Goal: Find specific page/section: Find specific page/section

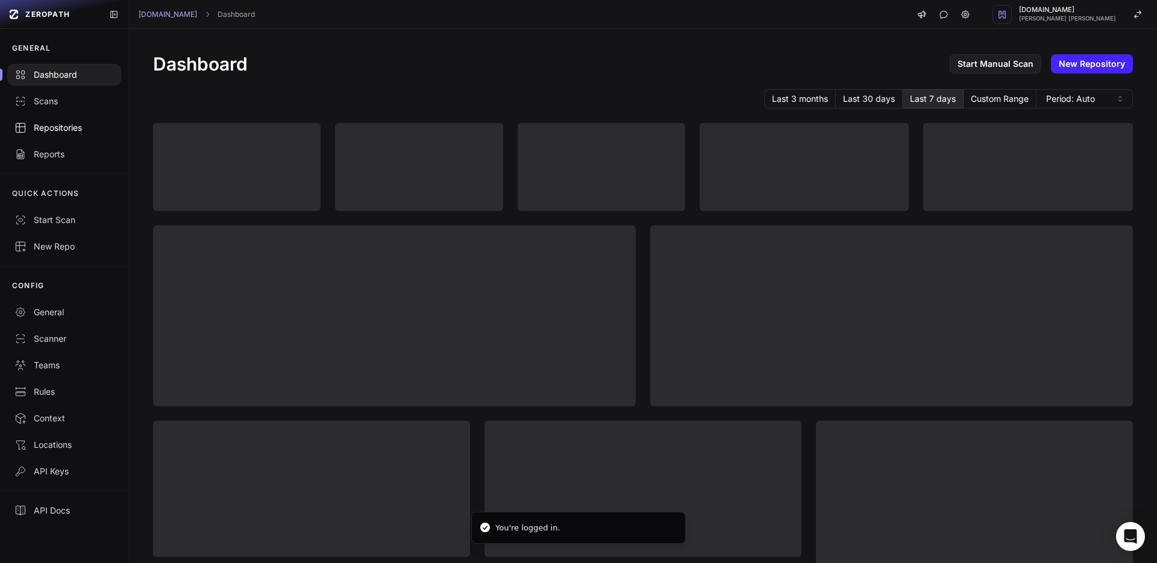
click at [57, 132] on div "Repositories" at bounding box center [63, 128] width 99 height 12
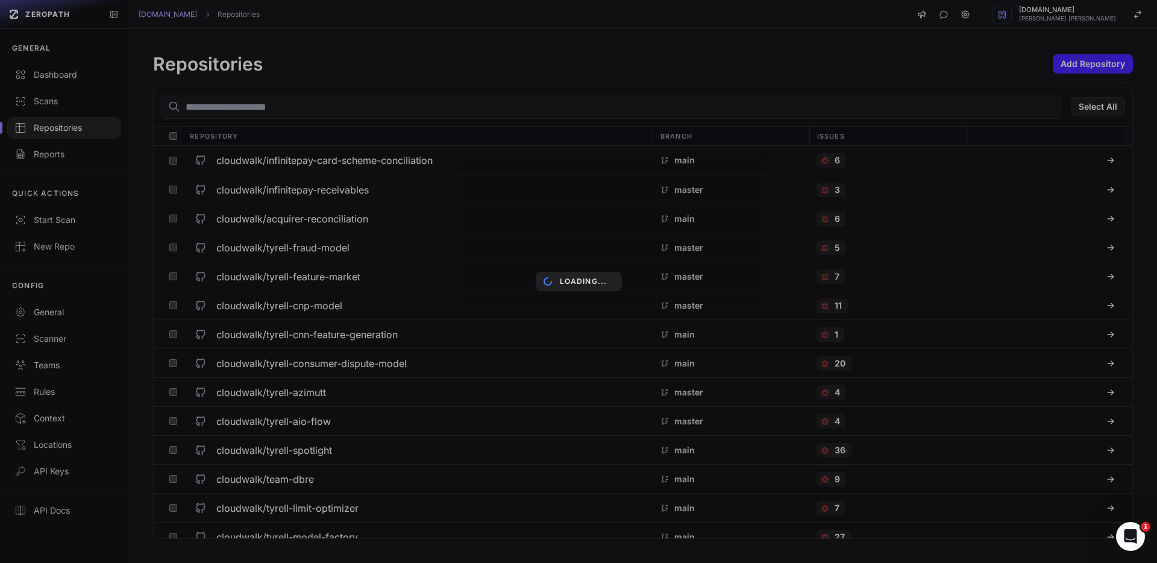
click at [211, 109] on div "Loading..." at bounding box center [578, 281] width 1157 height 563
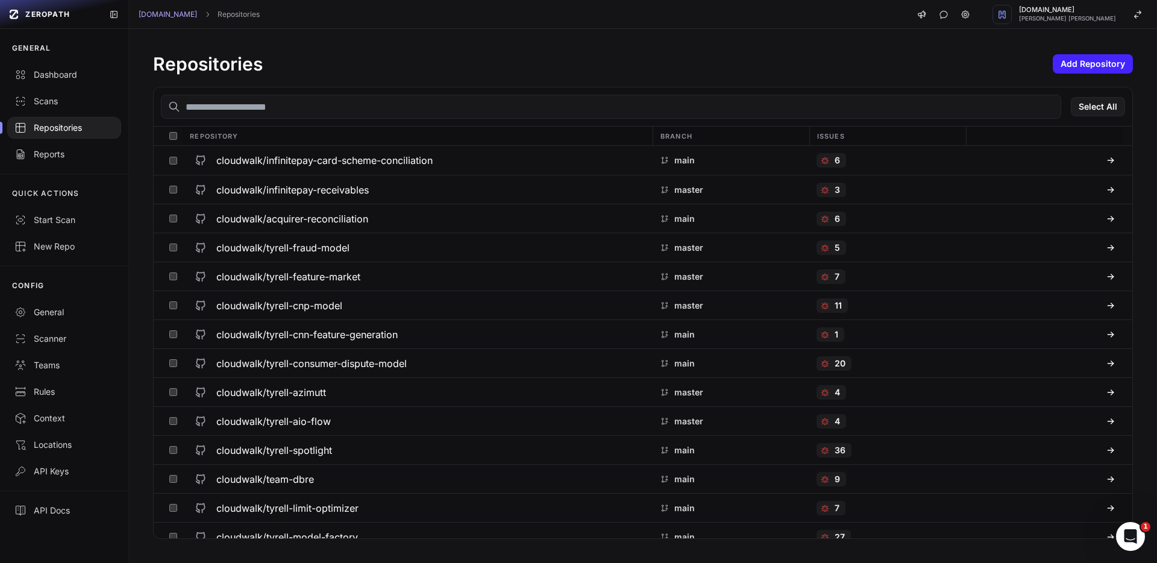
click at [241, 115] on input "text" at bounding box center [611, 107] width 900 height 24
type input "****"
